Goal: Task Accomplishment & Management: Use online tool/utility

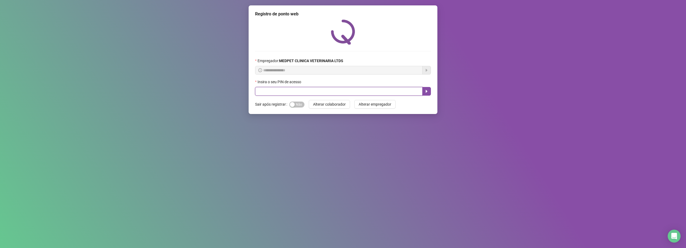
click at [288, 91] on input "text" at bounding box center [339, 91] width 168 height 9
type input "*****"
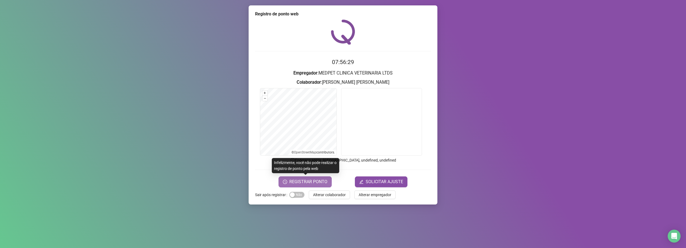
click at [319, 180] on span "REGISTRAR PONTO" at bounding box center [308, 181] width 38 height 6
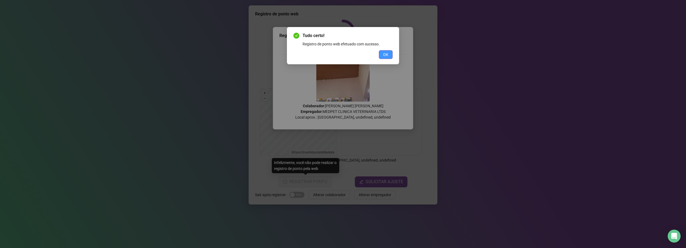
click at [385, 56] on span "OK" at bounding box center [385, 55] width 5 height 6
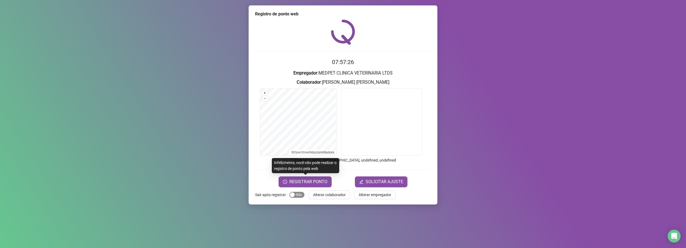
click at [298, 196] on span "Sim Não" at bounding box center [296, 195] width 15 height 6
click at [329, 197] on button "Alterar colaborador" at bounding box center [329, 194] width 41 height 9
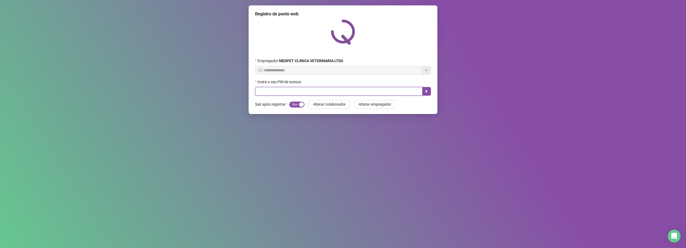
click at [311, 88] on input "text" at bounding box center [339, 91] width 168 height 9
click at [315, 95] on input "text" at bounding box center [339, 91] width 168 height 9
type input "*****"
click at [424, 91] on button "button" at bounding box center [427, 91] width 9 height 9
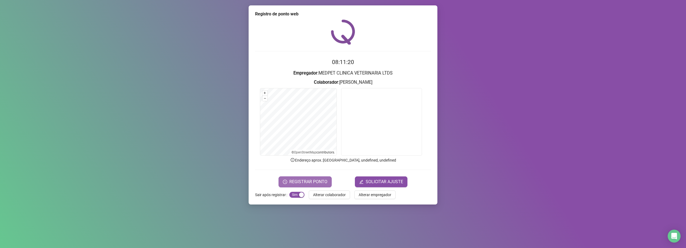
click at [325, 182] on span "REGISTRAR PONTO" at bounding box center [308, 181] width 38 height 6
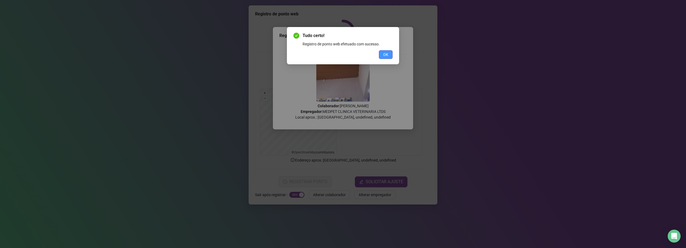
click at [387, 52] on span "OK" at bounding box center [385, 55] width 5 height 6
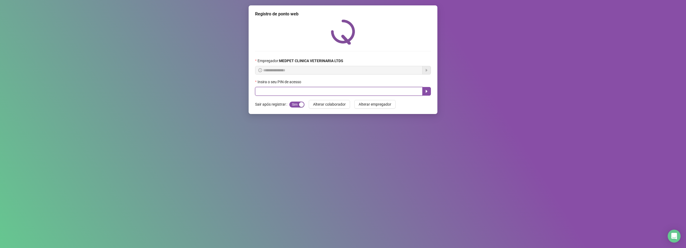
click at [358, 90] on input "text" at bounding box center [339, 91] width 168 height 9
type input "*****"
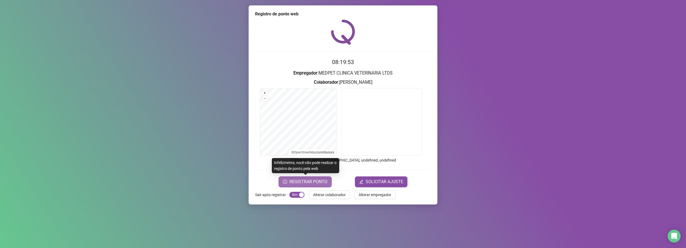
click at [329, 177] on button "REGISTRAR PONTO" at bounding box center [305, 181] width 53 height 11
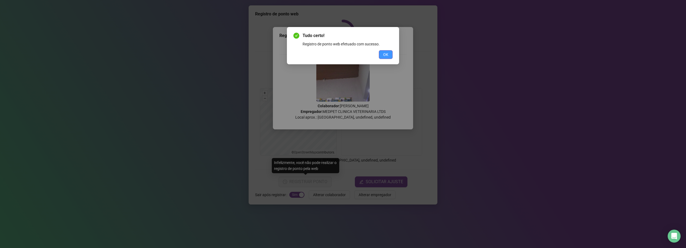
click at [385, 56] on span "OK" at bounding box center [385, 55] width 5 height 6
